Goal: Task Accomplishment & Management: Complete application form

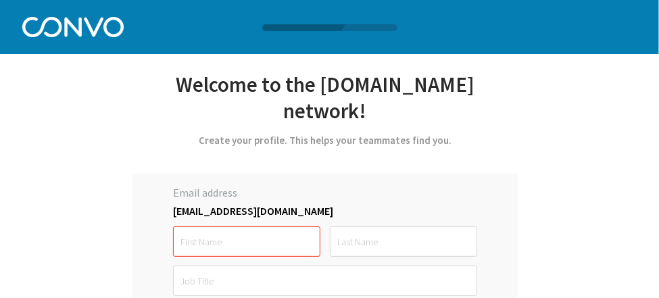
click at [133, 266] on div "Email address [EMAIL_ADDRESS][DOMAIN_NAME] must be at least 6 characters Your p…" at bounding box center [324, 304] width 385 height 260
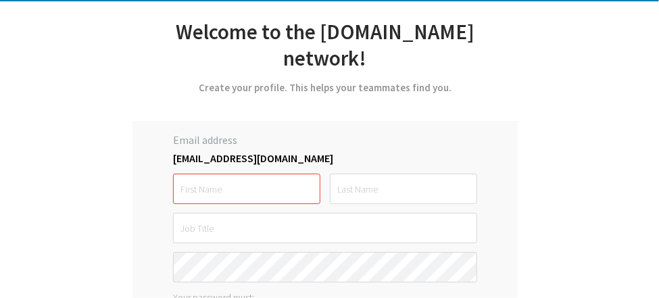
scroll to position [54, 0]
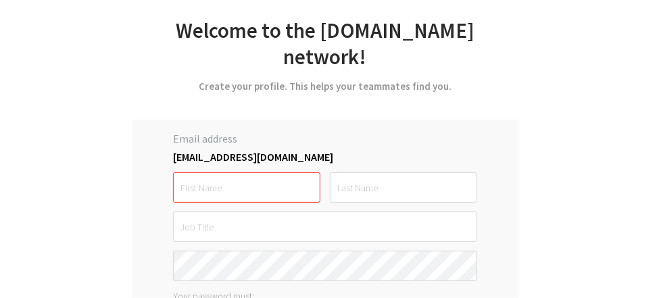
click at [217, 172] on input "text" at bounding box center [246, 187] width 147 height 30
type input "Fatima"
click at [367, 172] on input "text" at bounding box center [403, 187] width 147 height 30
type input "Javed"
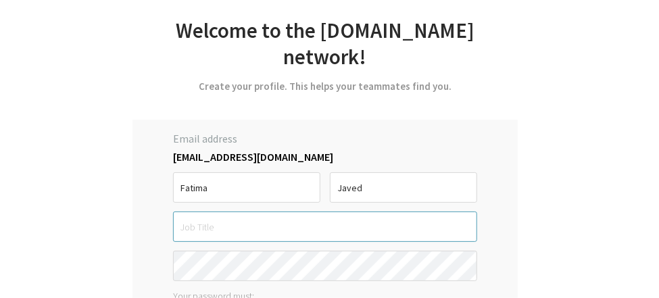
click at [319, 212] on input "text" at bounding box center [325, 227] width 304 height 30
type input "ERO"
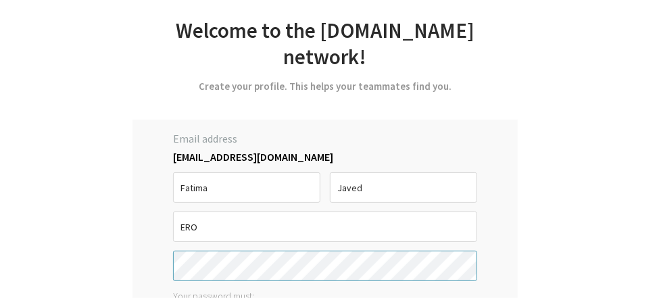
scroll to position [108, 0]
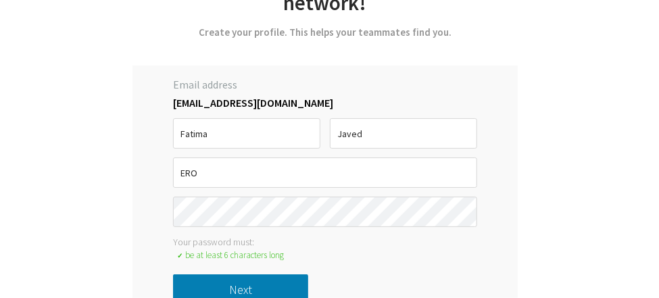
click at [308, 274] on button "Next" at bounding box center [240, 289] width 135 height 30
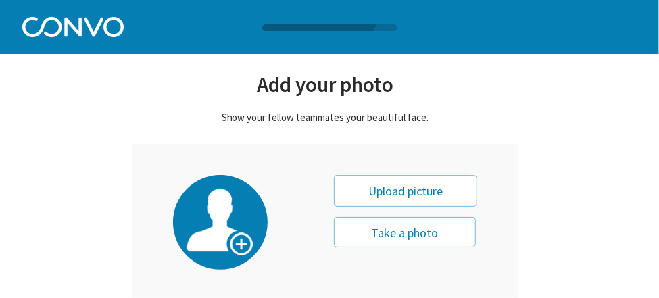
scroll to position [48, 0]
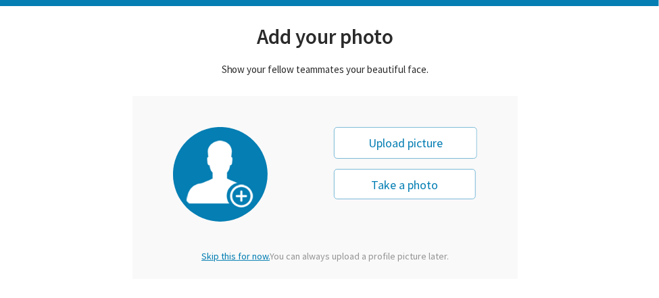
click at [406, 144] on div "Upload picture" at bounding box center [405, 143] width 143 height 32
click at [422, 195] on button "Take a photo" at bounding box center [405, 184] width 142 height 30
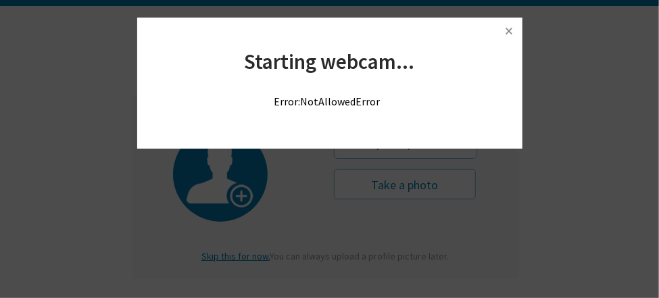
click at [508, 28] on img at bounding box center [509, 31] width 20 height 20
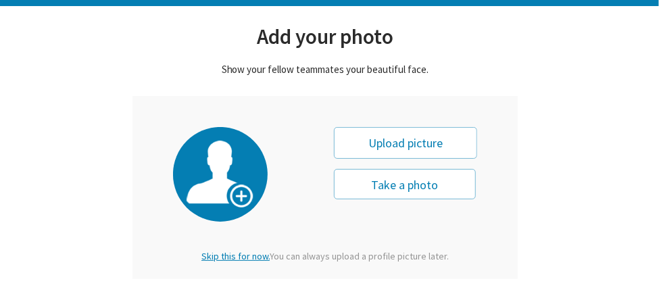
click at [404, 147] on div "Upload picture" at bounding box center [405, 143] width 143 height 32
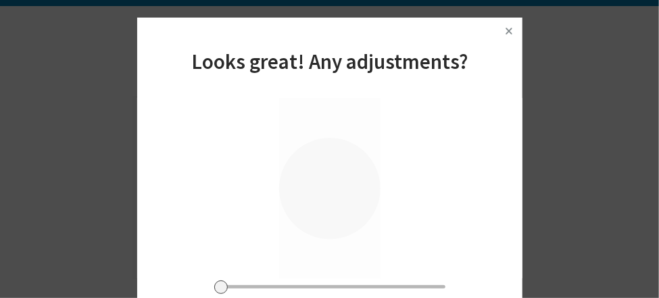
drag, startPoint x: 325, startPoint y: 167, endPoint x: 322, endPoint y: 176, distance: 9.2
click at [322, 176] on div at bounding box center [329, 188] width 101 height 180
drag, startPoint x: 345, startPoint y: 176, endPoint x: 339, endPoint y: 187, distance: 12.4
click at [339, 187] on div at bounding box center [329, 188] width 101 height 180
click at [513, 28] on img at bounding box center [509, 31] width 20 height 20
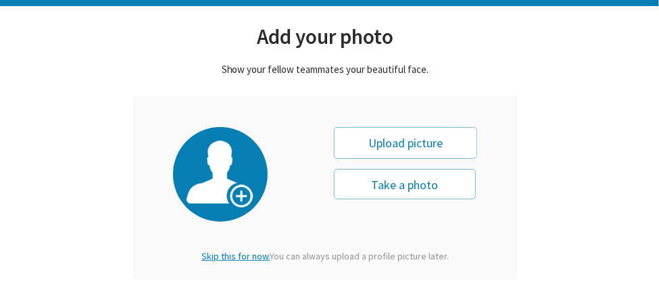
click at [370, 143] on div "Upload picture" at bounding box center [405, 143] width 143 height 32
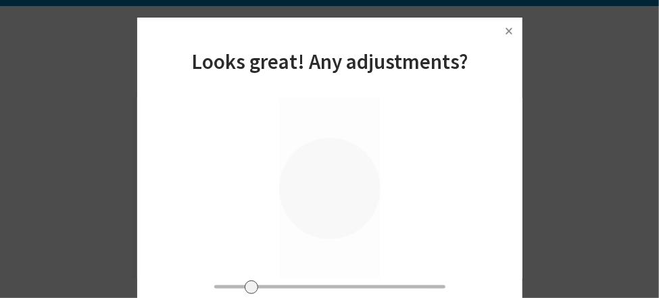
click at [251, 285] on input "range" at bounding box center [329, 286] width 231 height 3
drag, startPoint x: 251, startPoint y: 285, endPoint x: 210, endPoint y: 289, distance: 41.4
type input "0"
click at [214, 289] on input "range" at bounding box center [329, 286] width 231 height 3
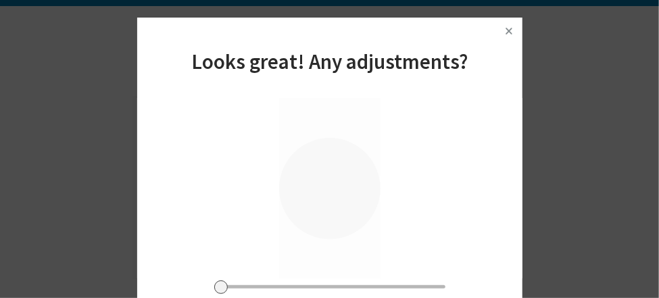
drag, startPoint x: 328, startPoint y: 185, endPoint x: 327, endPoint y: 197, distance: 12.2
click at [327, 197] on div at bounding box center [329, 188] width 101 height 180
click at [510, 30] on img at bounding box center [509, 31] width 20 height 20
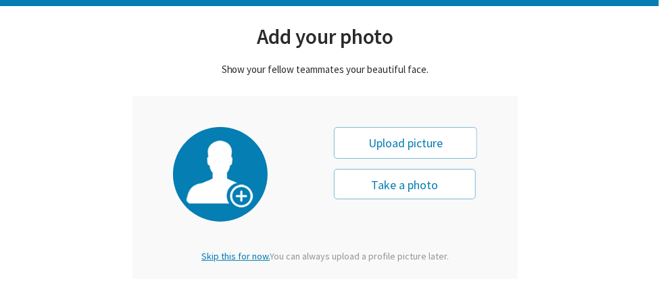
click at [416, 131] on div "Upload picture" at bounding box center [405, 143] width 143 height 32
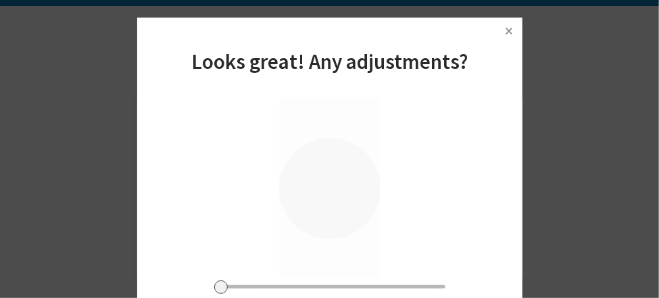
drag, startPoint x: 343, startPoint y: 157, endPoint x: 341, endPoint y: 174, distance: 17.0
click at [342, 170] on div at bounding box center [329, 188] width 101 height 180
drag, startPoint x: 341, startPoint y: 182, endPoint x: 341, endPoint y: 189, distance: 6.8
click at [341, 189] on div at bounding box center [329, 188] width 101 height 180
click at [341, 193] on div at bounding box center [329, 188] width 101 height 180
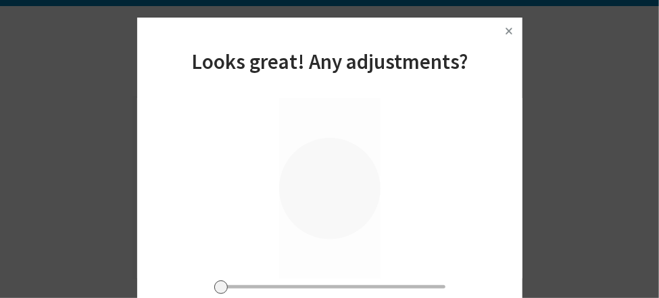
click at [551, 286] on div "Starting webcam... Choose "allow" or "accept" in your browser to take a photo f…" at bounding box center [329, 158] width 659 height 281
click at [418, 48] on div "Looks great! Any adjustments?" at bounding box center [329, 59] width 385 height 50
click at [147, 53] on div "Looks great! Any adjustments?" at bounding box center [329, 59] width 385 height 50
click at [473, 163] on div at bounding box center [329, 188] width 385 height 180
click at [506, 31] on img at bounding box center [509, 31] width 20 height 20
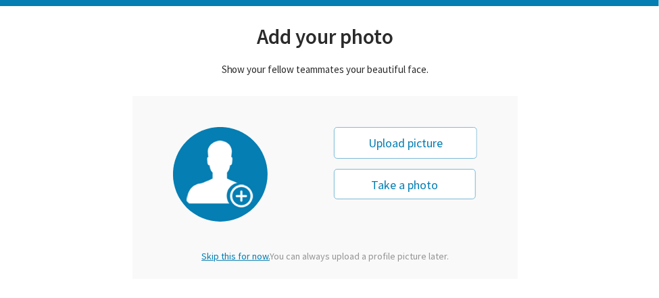
click at [238, 191] on img at bounding box center [221, 175] width 68 height 69
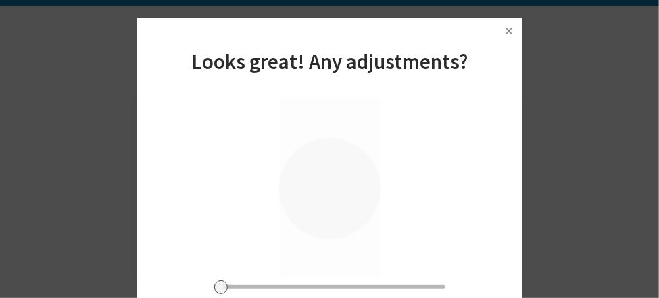
drag, startPoint x: 339, startPoint y: 173, endPoint x: 339, endPoint y: 185, distance: 12.2
click at [339, 185] on div at bounding box center [329, 188] width 101 height 180
drag, startPoint x: 343, startPoint y: 169, endPoint x: 343, endPoint y: 176, distance: 6.8
click at [343, 176] on div at bounding box center [329, 188] width 101 height 180
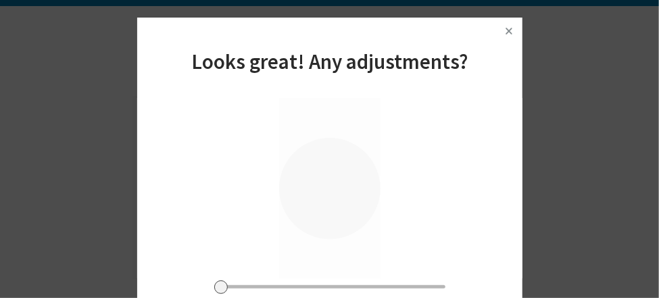
drag, startPoint x: 334, startPoint y: 163, endPoint x: 335, endPoint y: 174, distance: 10.9
click at [335, 172] on div at bounding box center [329, 188] width 101 height 180
click at [333, 185] on div at bounding box center [329, 188] width 101 height 180
